Goal: Task Accomplishment & Management: Use online tool/utility

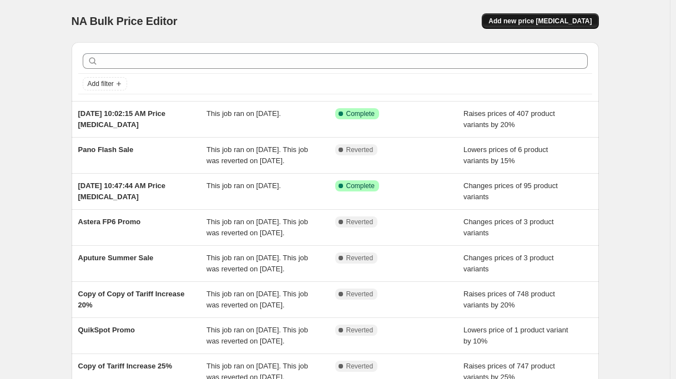
click at [563, 24] on span "Add new price [MEDICAL_DATA]" at bounding box center [539, 21] width 103 height 9
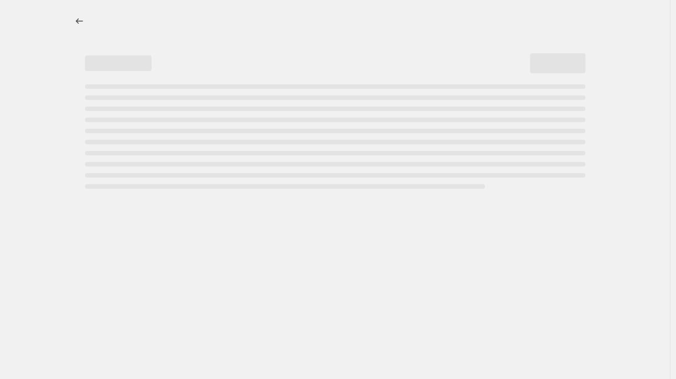
select select "percentage"
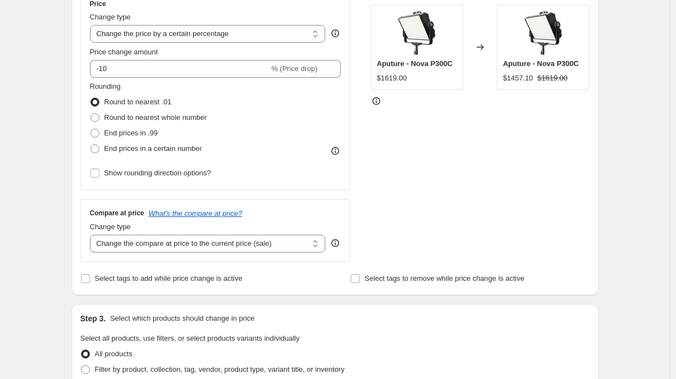
scroll to position [222, 0]
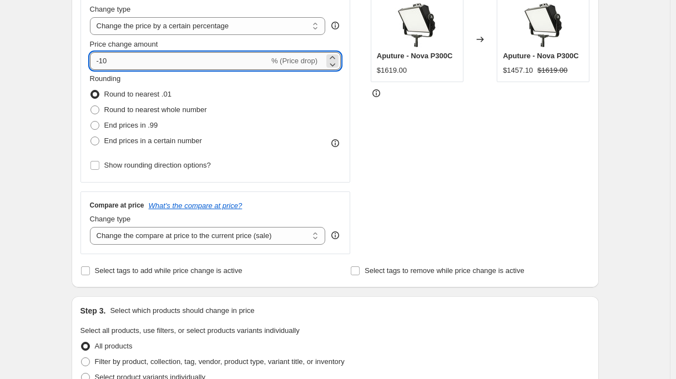
click at [131, 63] on input "-10" at bounding box center [179, 61] width 179 height 18
type input "-1"
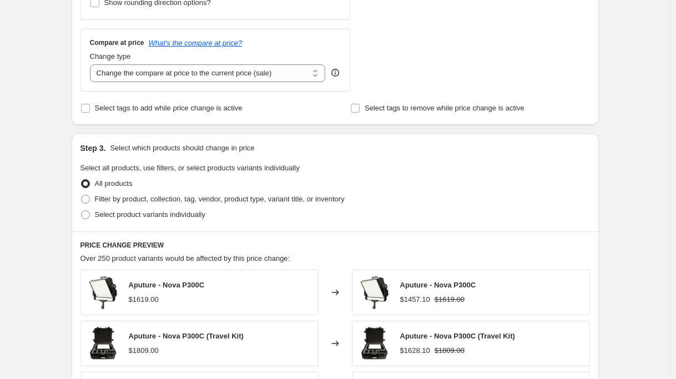
scroll to position [388, 0]
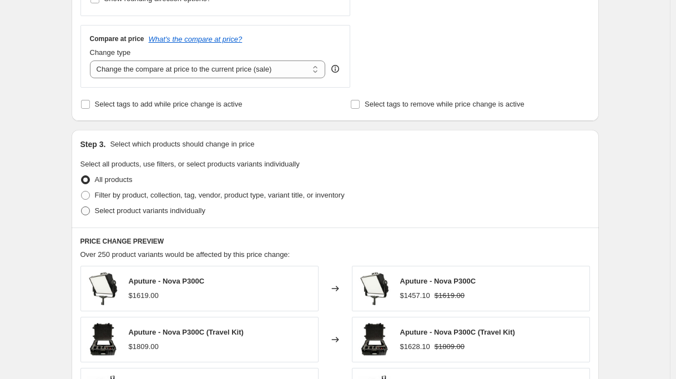
type input "-30"
click at [137, 210] on span "Select product variants individually" at bounding box center [150, 210] width 110 height 8
click at [82, 207] on input "Select product variants individually" at bounding box center [81, 206] width 1 height 1
radio input "true"
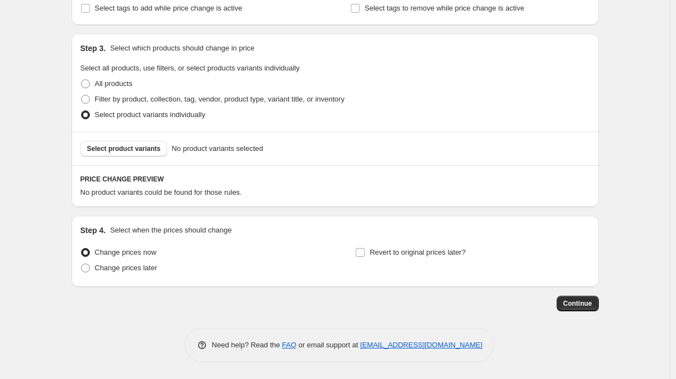
scroll to position [485, 0]
click at [136, 146] on span "Select product variants" at bounding box center [124, 148] width 74 height 9
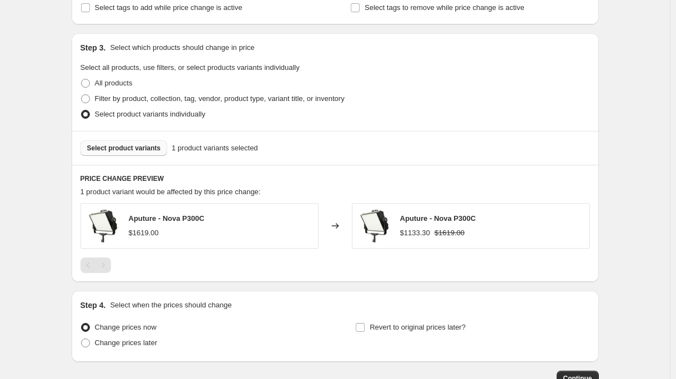
click at [108, 148] on span "Select product variants" at bounding box center [124, 148] width 74 height 9
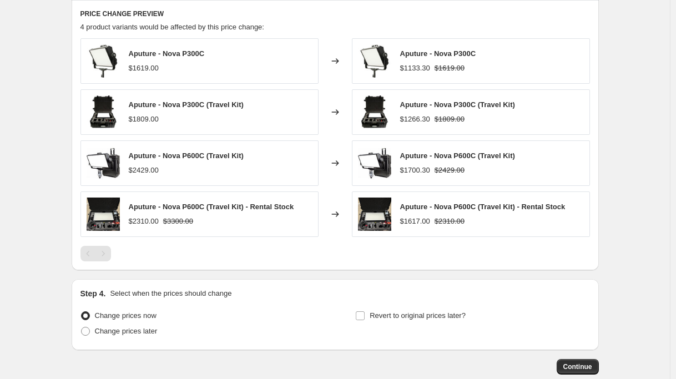
scroll to position [707, 0]
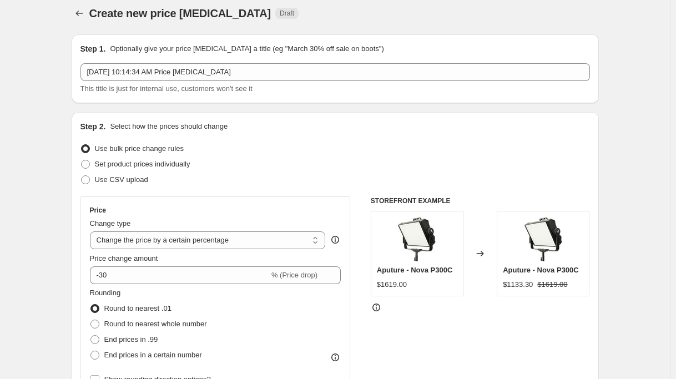
scroll to position [0, 0]
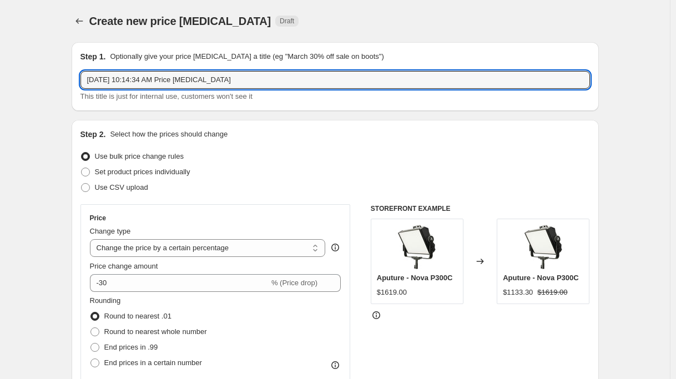
drag, startPoint x: 242, startPoint y: 84, endPoint x: -49, endPoint y: 80, distance: 291.9
click at [0, 80] on html "Home Settings Plans Skip to content Create new price [MEDICAL_DATA]. This page …" at bounding box center [338, 189] width 676 height 379
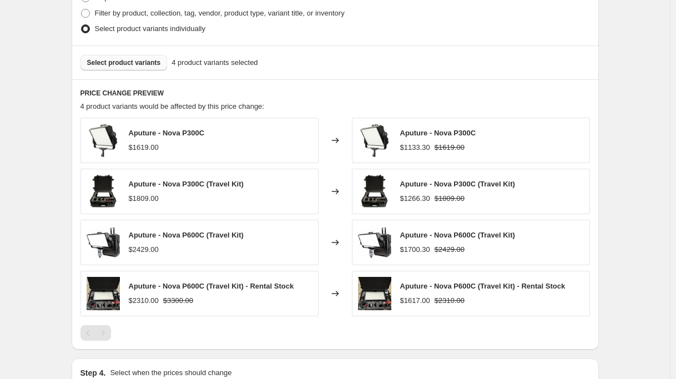
scroll to position [714, 0]
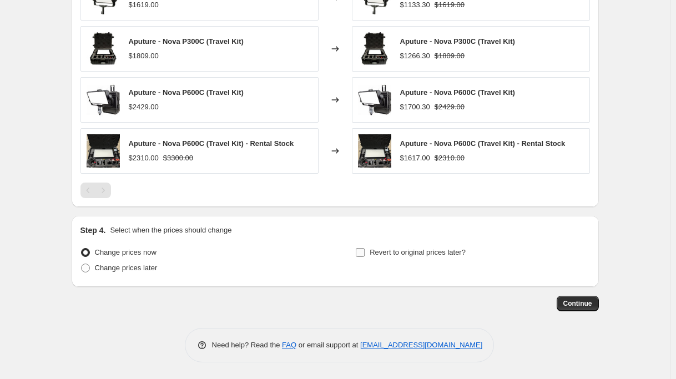
type input "Aputure Fall -30%"
click at [365, 252] on input "Revert to original prices later?" at bounding box center [360, 252] width 9 height 9
checkbox input "true"
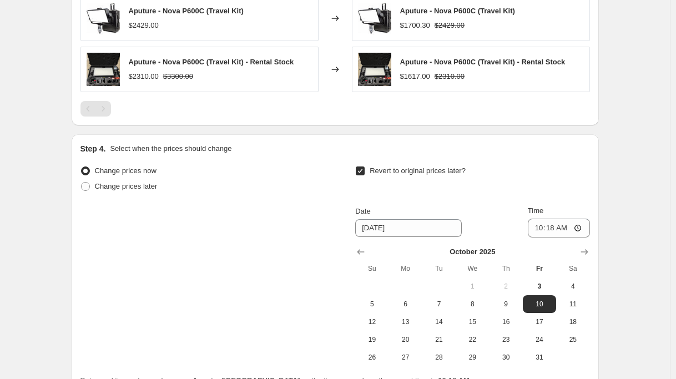
scroll to position [903, 0]
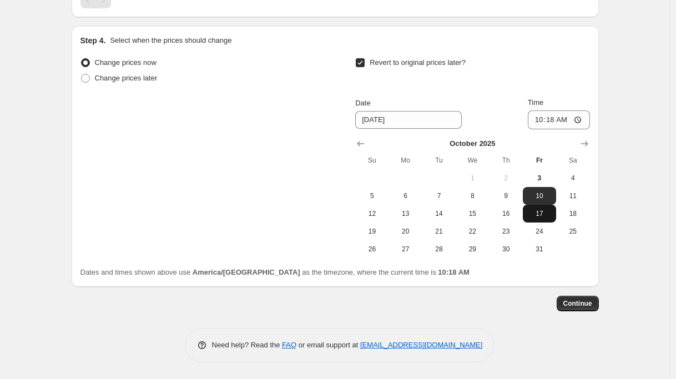
click at [537, 218] on button "17" at bounding box center [539, 214] width 33 height 18
type input "[DATE]"
click at [575, 119] on input "10:18" at bounding box center [559, 119] width 62 height 19
type input "23:59"
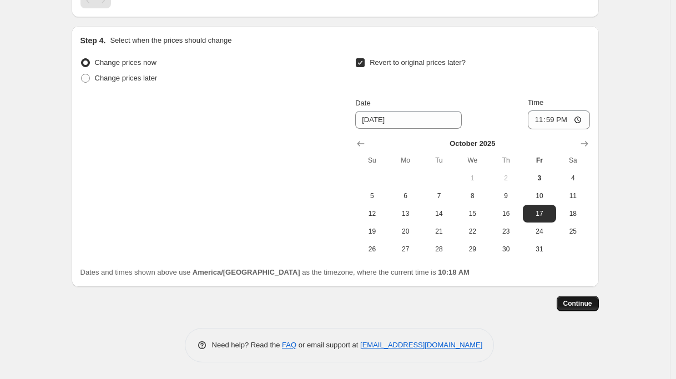
click at [583, 302] on span "Continue" at bounding box center [577, 303] width 29 height 9
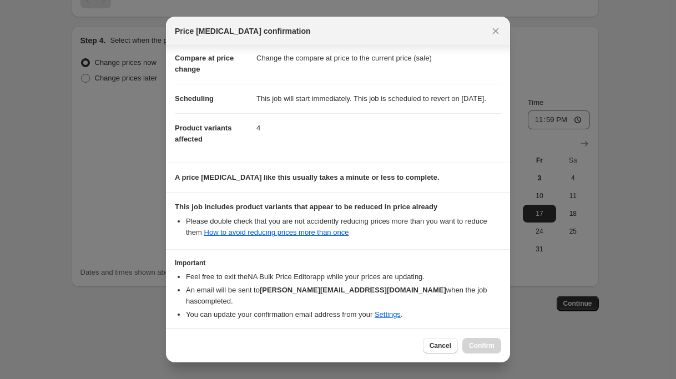
scroll to position [99, 0]
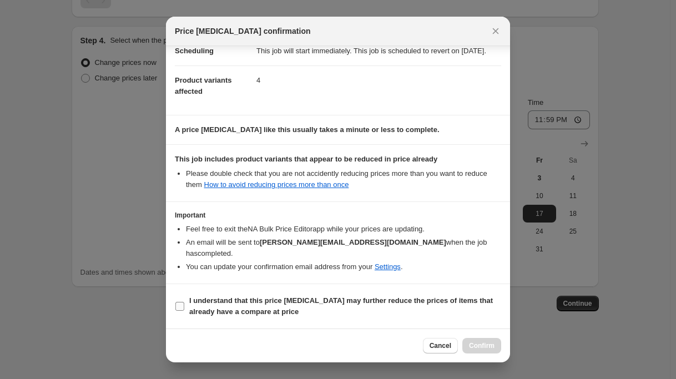
click at [179, 304] on input "I understand that this price [MEDICAL_DATA] may further reduce the prices of it…" at bounding box center [179, 306] width 9 height 9
checkbox input "true"
click at [493, 343] on span "Confirm" at bounding box center [482, 345] width 26 height 9
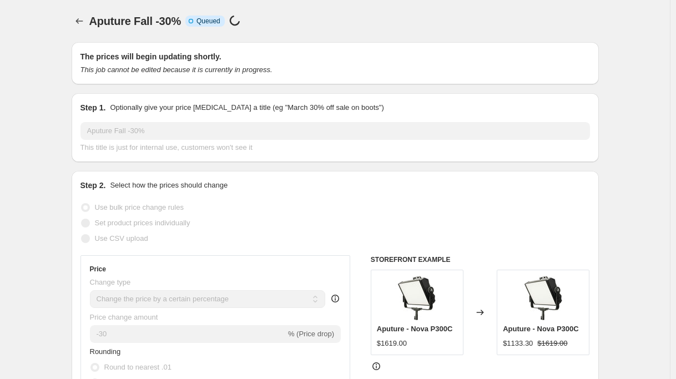
select select "percentage"
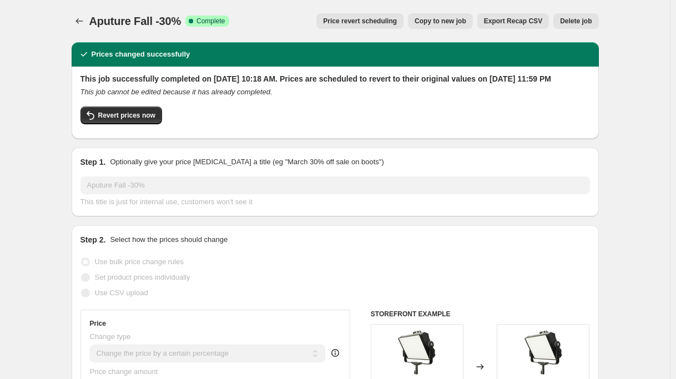
click at [459, 21] on span "Copy to new job" at bounding box center [440, 21] width 52 height 9
select select "percentage"
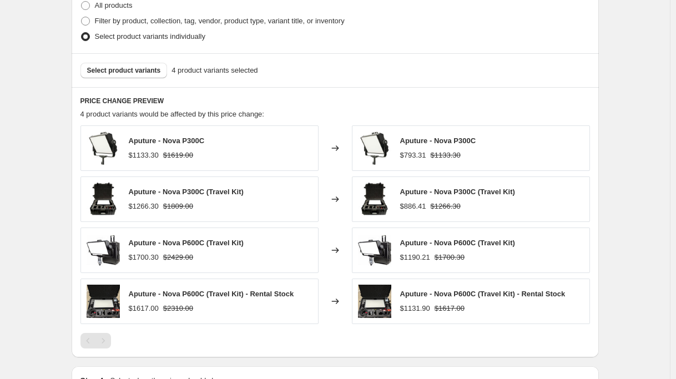
scroll to position [547, 0]
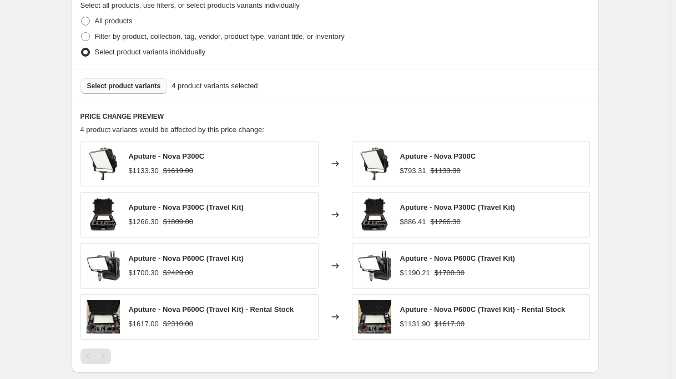
click at [133, 88] on span "Select product variants" at bounding box center [124, 86] width 74 height 9
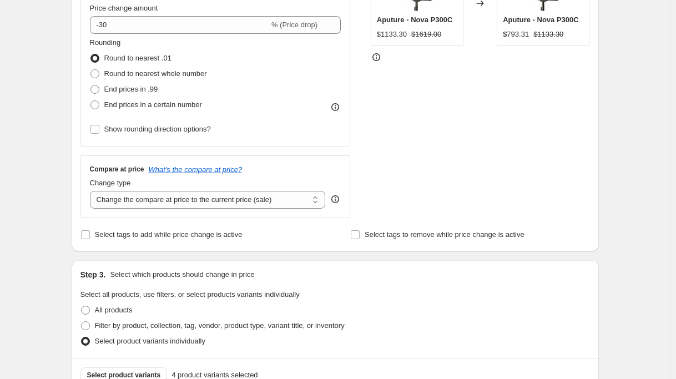
scroll to position [0, 0]
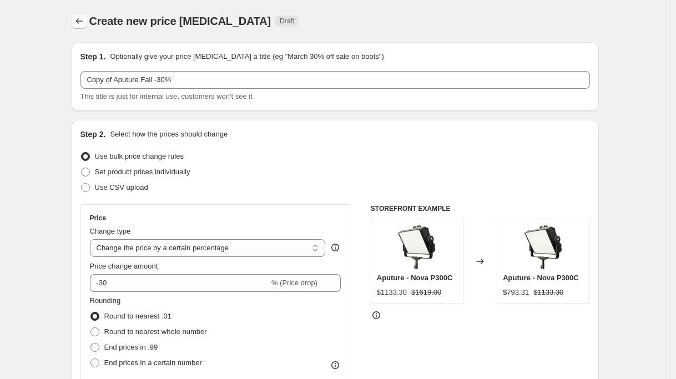
click at [76, 22] on icon "Price change jobs" at bounding box center [79, 21] width 11 height 11
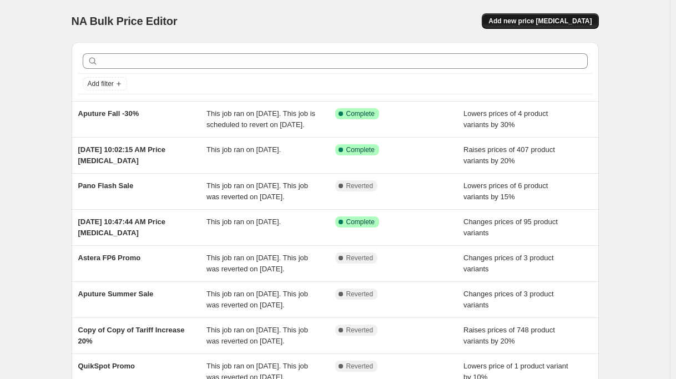
click at [524, 19] on span "Add new price [MEDICAL_DATA]" at bounding box center [539, 21] width 103 height 9
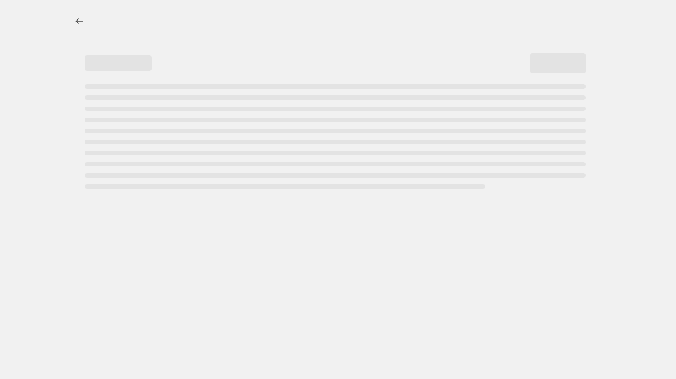
select select "percentage"
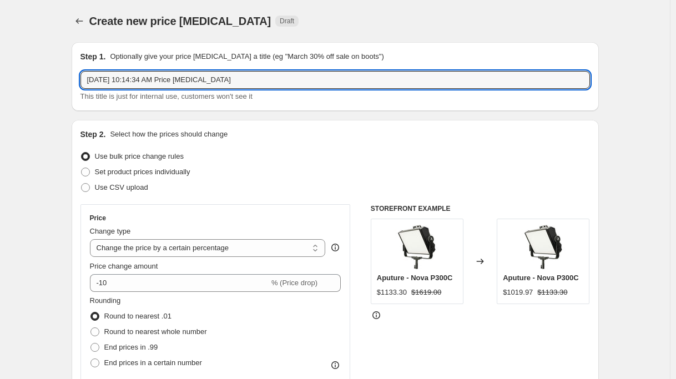
drag, startPoint x: 260, startPoint y: 82, endPoint x: -110, endPoint y: 75, distance: 370.7
click at [0, 75] on html "Home Settings Plans Skip to content Create new price [MEDICAL_DATA]. This page …" at bounding box center [338, 189] width 676 height 379
type input "Aputure Fall - 20%"
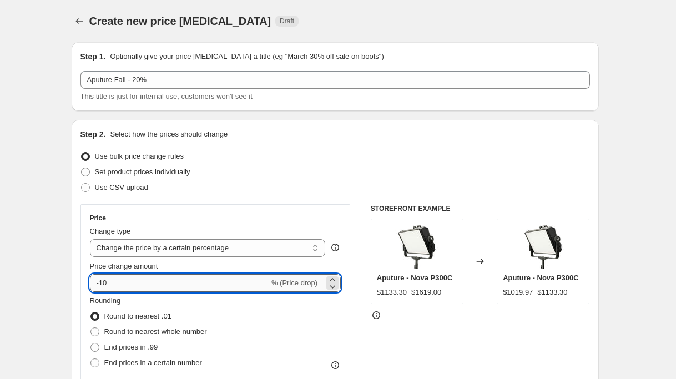
click at [117, 283] on input "-10" at bounding box center [179, 283] width 179 height 18
type input "-1"
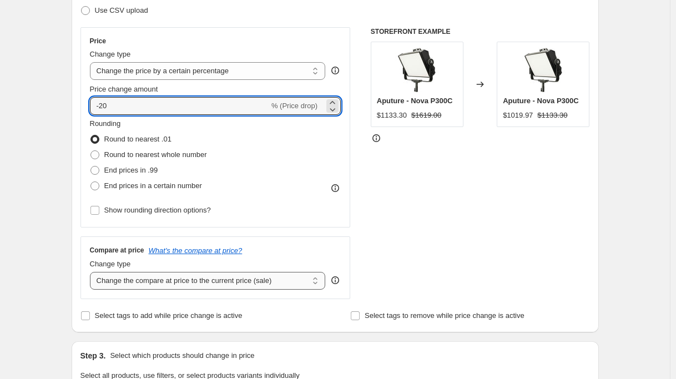
scroll to position [222, 0]
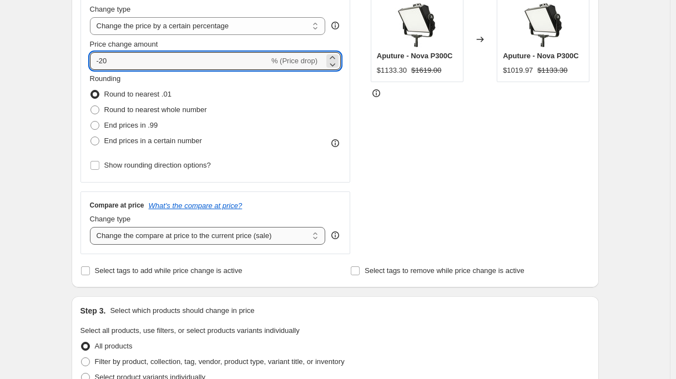
type input "-20"
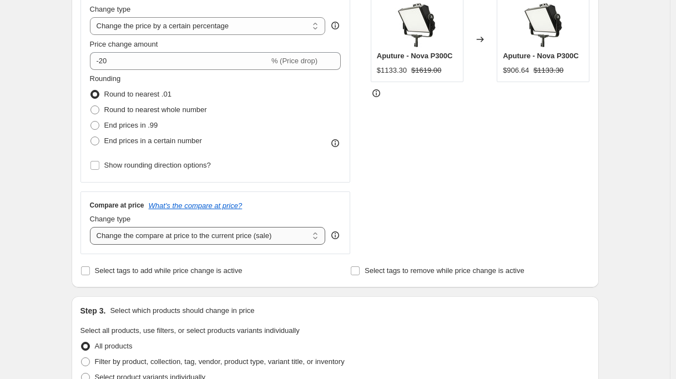
click at [230, 237] on select "Change the compare at price to the current price (sale) Change the compare at p…" at bounding box center [208, 236] width 236 height 18
click at [92, 227] on select "Change the compare at price to the current price (sale) Change the compare at p…" at bounding box center [208, 236] width 236 height 18
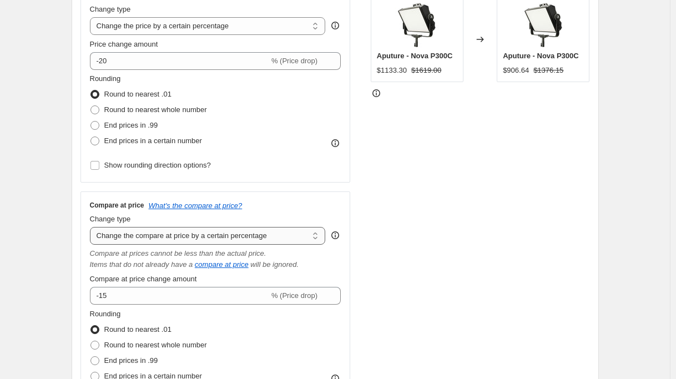
click at [186, 234] on select "Change the compare at price to the current price (sale) Change the compare at p…" at bounding box center [208, 236] width 236 height 18
select select "ep"
click at [92, 227] on select "Change the compare at price to the current price (sale) Change the compare at p…" at bounding box center [208, 236] width 236 height 18
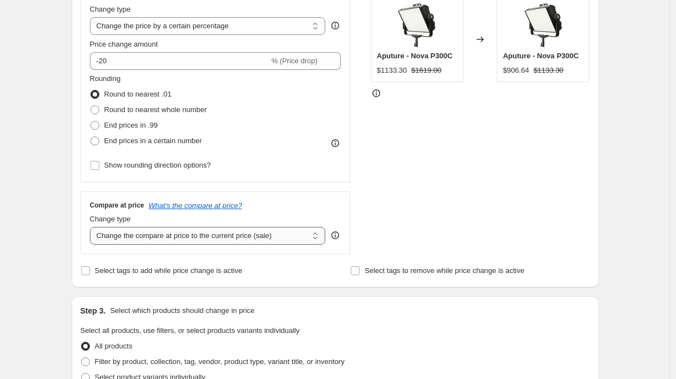
click at [226, 237] on select "Change the compare at price to the current price (sale) Change the compare at p…" at bounding box center [208, 236] width 236 height 18
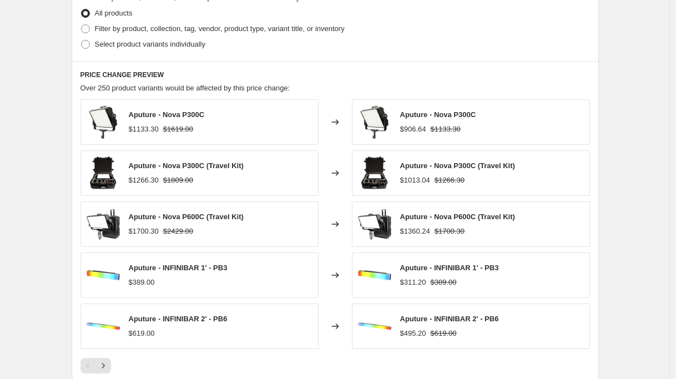
scroll to position [499, 0]
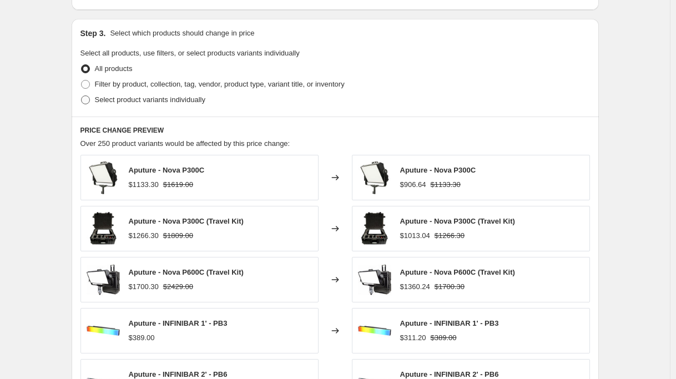
click at [166, 102] on span "Select product variants individually" at bounding box center [150, 99] width 110 height 8
click at [82, 96] on input "Select product variants individually" at bounding box center [81, 95] width 1 height 1
radio input "true"
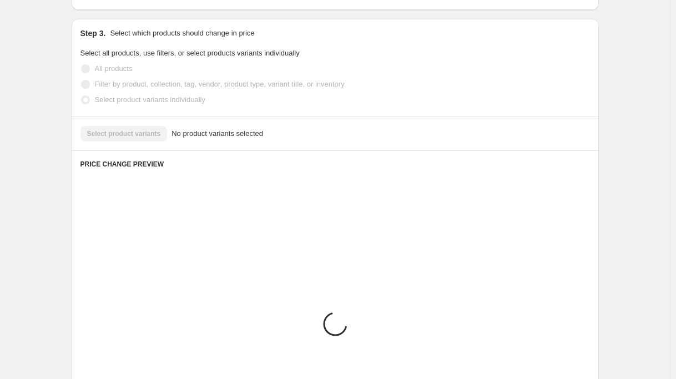
scroll to position [485, 0]
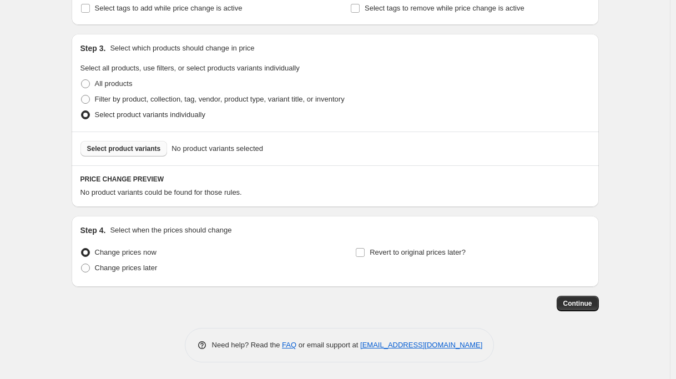
click at [123, 151] on span "Select product variants" at bounding box center [124, 148] width 74 height 9
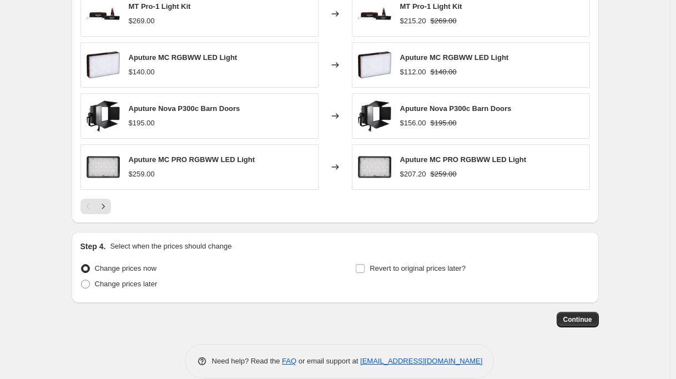
scroll to position [762, 0]
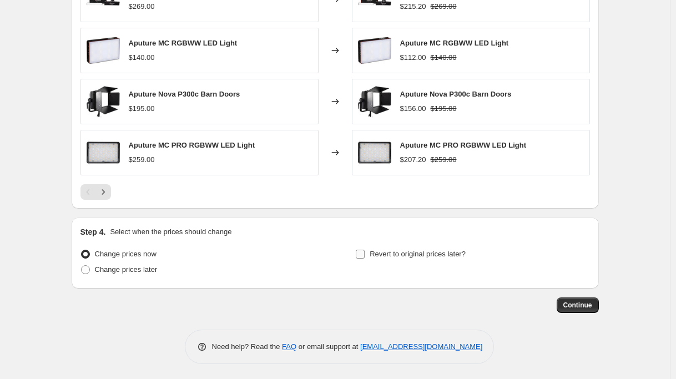
click at [380, 257] on span "Revert to original prices later?" at bounding box center [418, 254] width 96 height 8
click at [365, 257] on input "Revert to original prices later?" at bounding box center [360, 254] width 9 height 9
checkbox input "true"
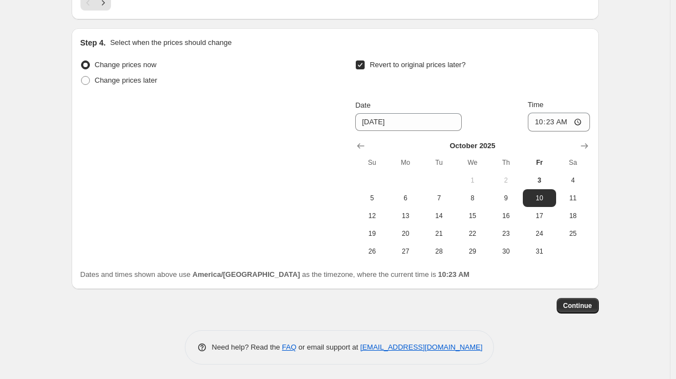
scroll to position [954, 0]
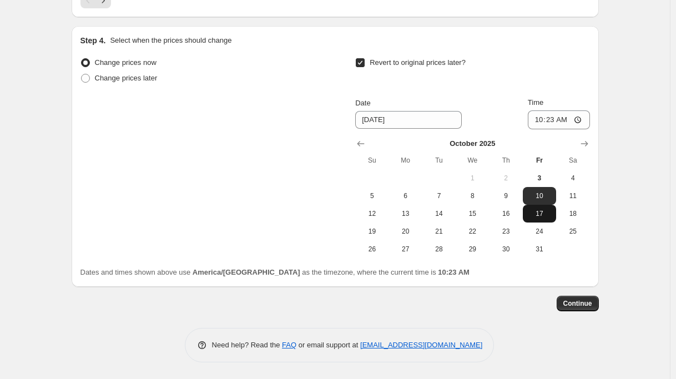
click at [547, 214] on span "17" at bounding box center [539, 213] width 24 height 9
type input "[DATE]"
click at [563, 120] on input "10:23" at bounding box center [559, 119] width 62 height 19
click at [543, 120] on input "22:23" at bounding box center [559, 119] width 62 height 19
type input "23:23"
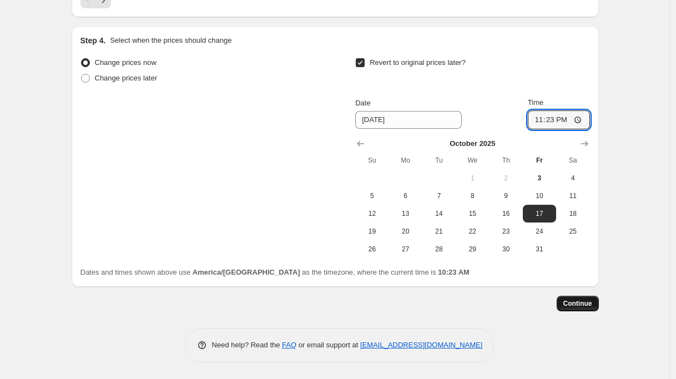
click at [583, 303] on span "Continue" at bounding box center [577, 303] width 29 height 9
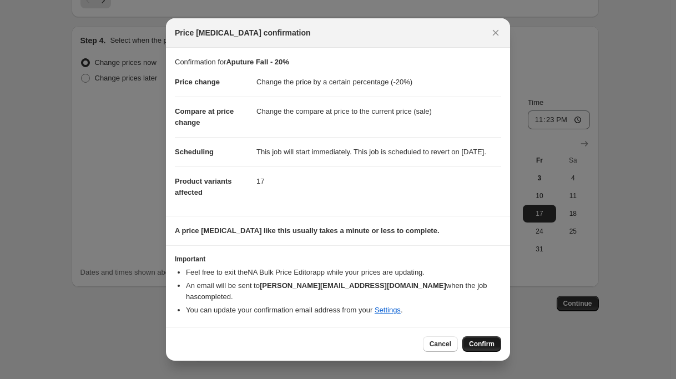
click at [483, 342] on span "Confirm" at bounding box center [482, 344] width 26 height 9
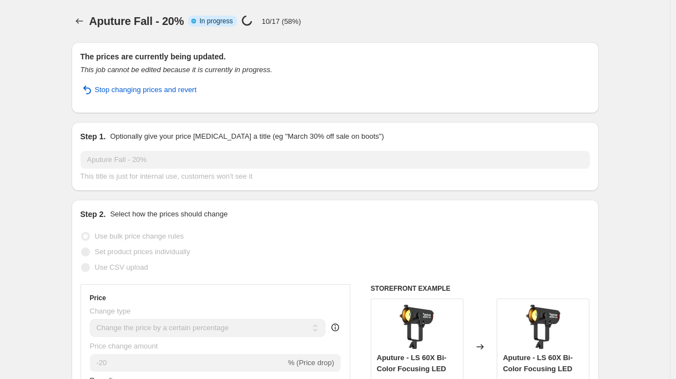
select select "percentage"
